Goal: Register for event/course

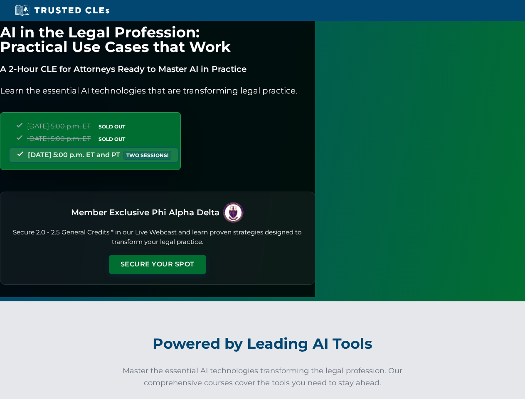
click at [206, 255] on button "Secure Your Spot" at bounding box center [157, 264] width 97 height 19
